Goal: Check status

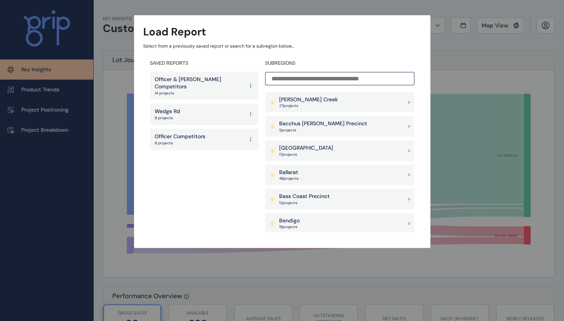
click at [189, 133] on p "Officer Competitors" at bounding box center [180, 137] width 51 height 8
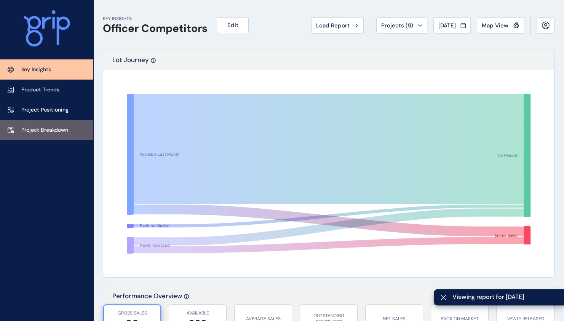
click at [55, 129] on p "Project Breakdown" at bounding box center [44, 130] width 47 height 8
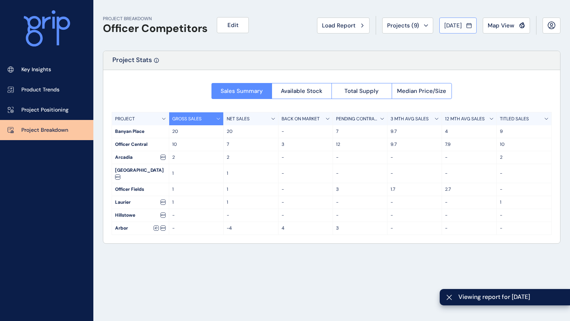
click at [460, 27] on span "[DATE]" at bounding box center [453, 26] width 18 height 8
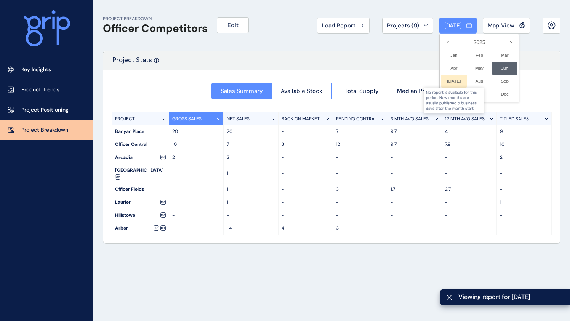
click at [450, 81] on div at bounding box center [454, 81] width 26 height 13
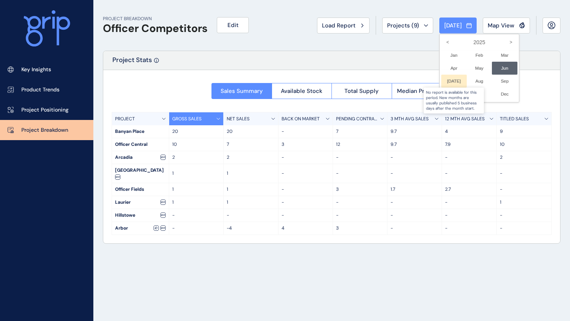
click at [453, 80] on div at bounding box center [454, 81] width 26 height 13
click at [386, 57] on div at bounding box center [285, 160] width 570 height 321
